Goal: Navigation & Orientation: Go to known website

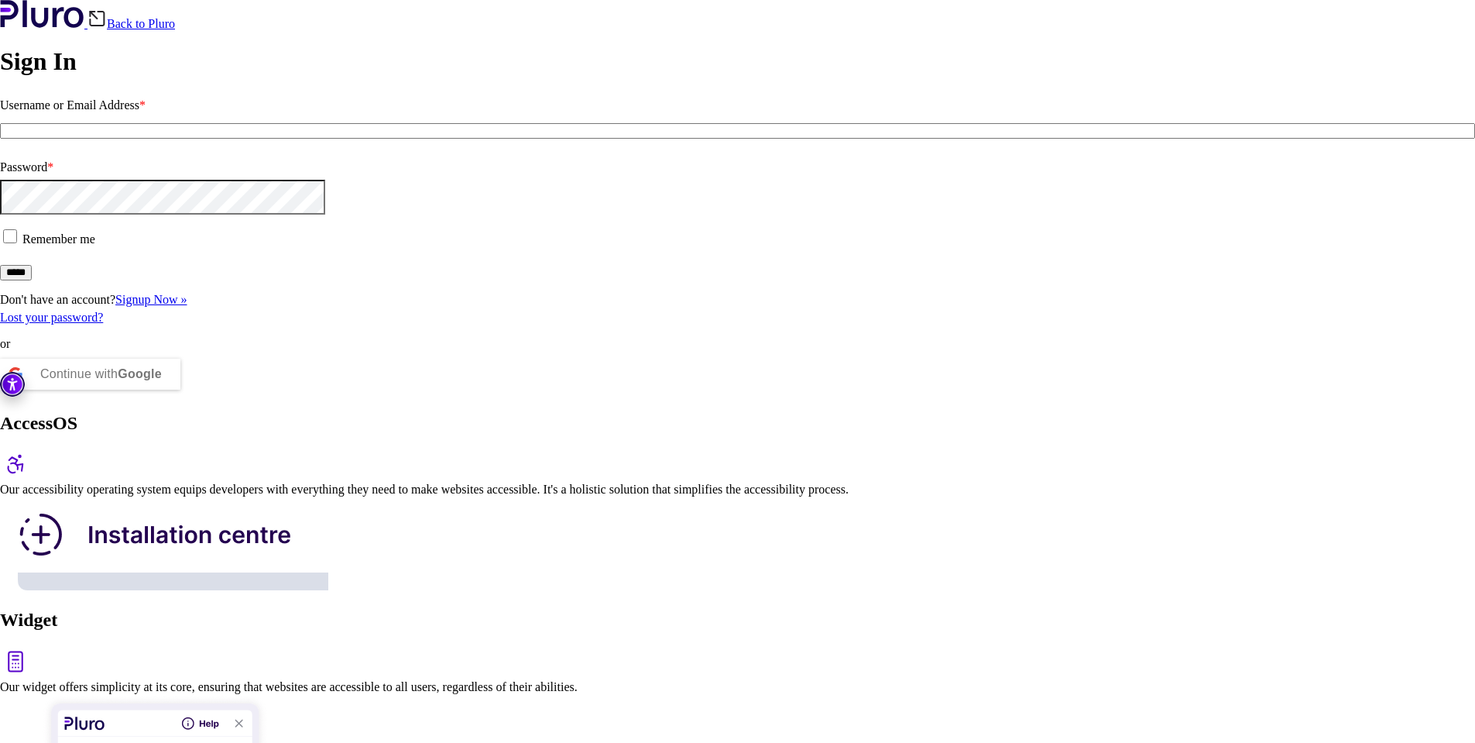
click at [261, 155] on fieldset "Username or Email Address *" at bounding box center [737, 124] width 1475 height 62
